Goal: Transaction & Acquisition: Purchase product/service

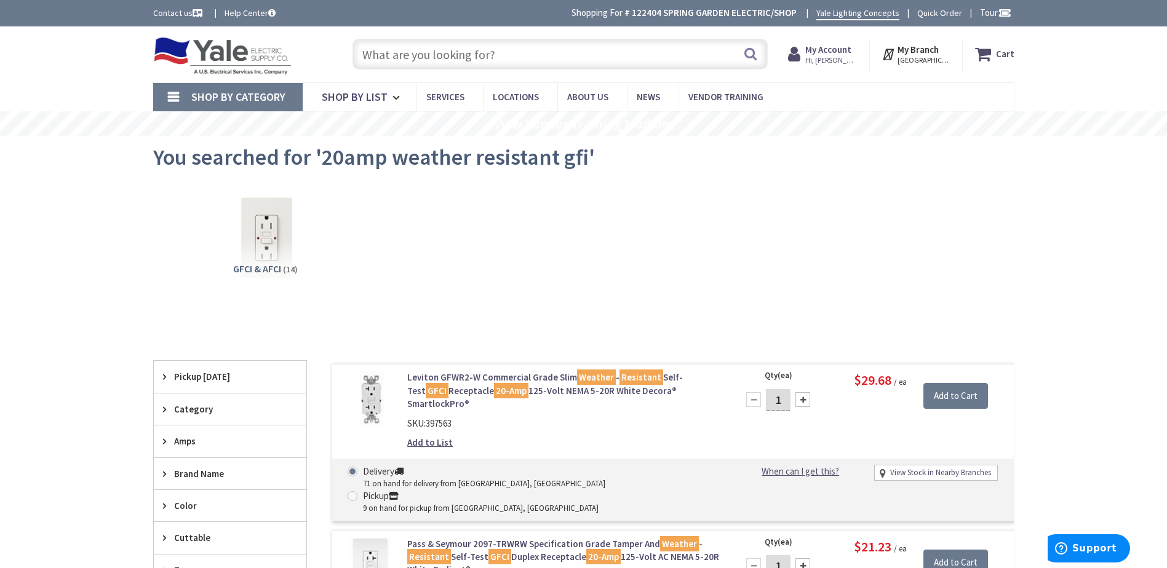
click at [397, 49] on input "text" at bounding box center [560, 54] width 415 height 31
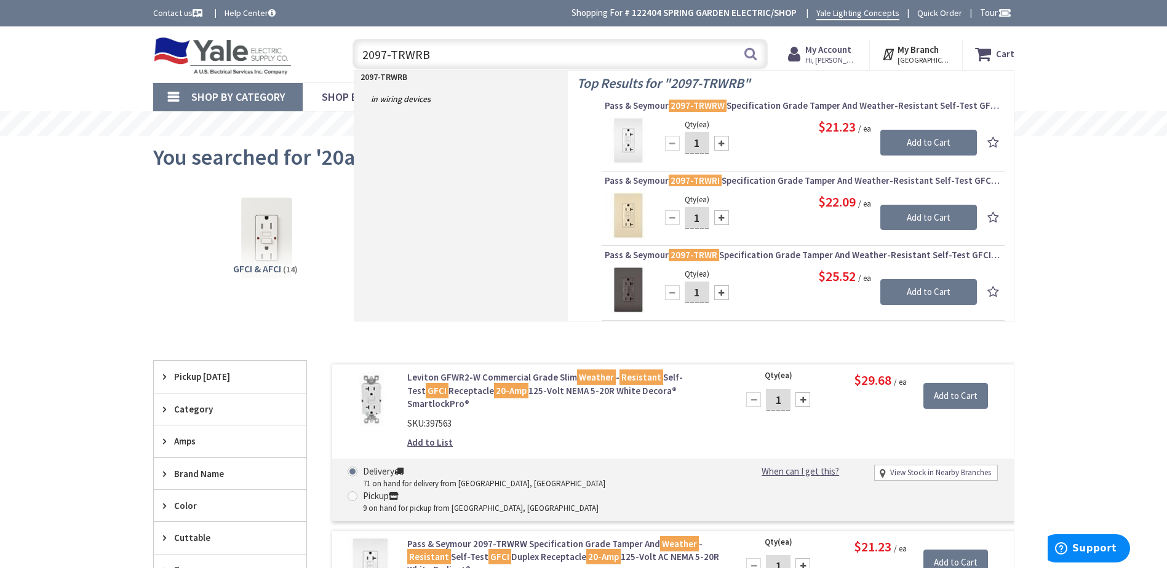
type input "2097-TRWRBK"
